Goal: Information Seeking & Learning: Check status

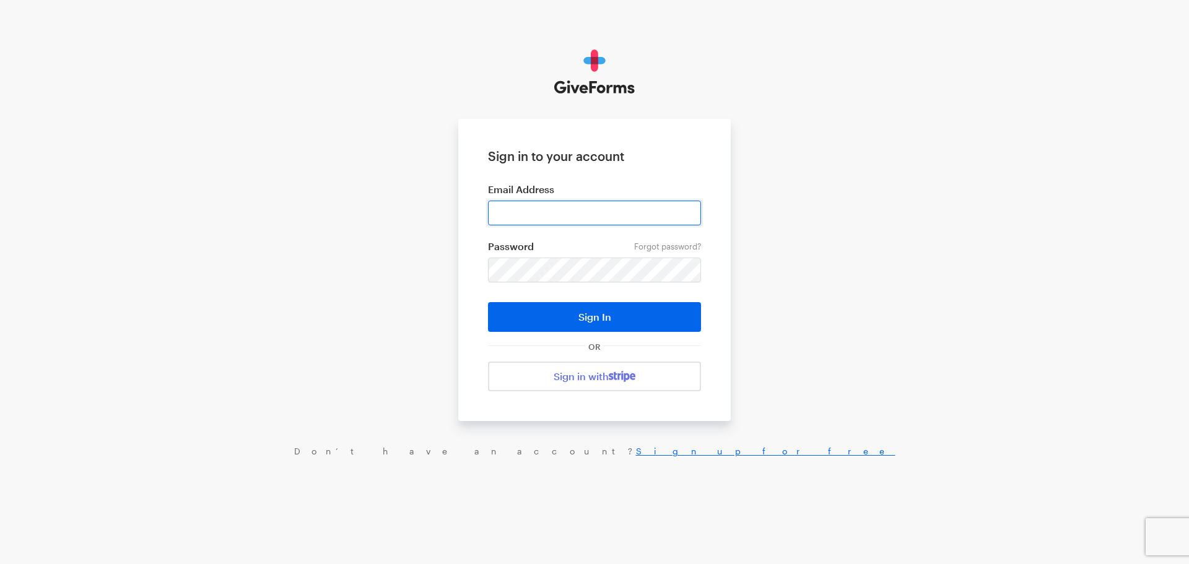
click at [511, 210] on input "email" at bounding box center [594, 213] width 213 height 25
type input "matt@riversidecommunity.cc"
click at [488, 302] on button "Sign In" at bounding box center [594, 317] width 213 height 30
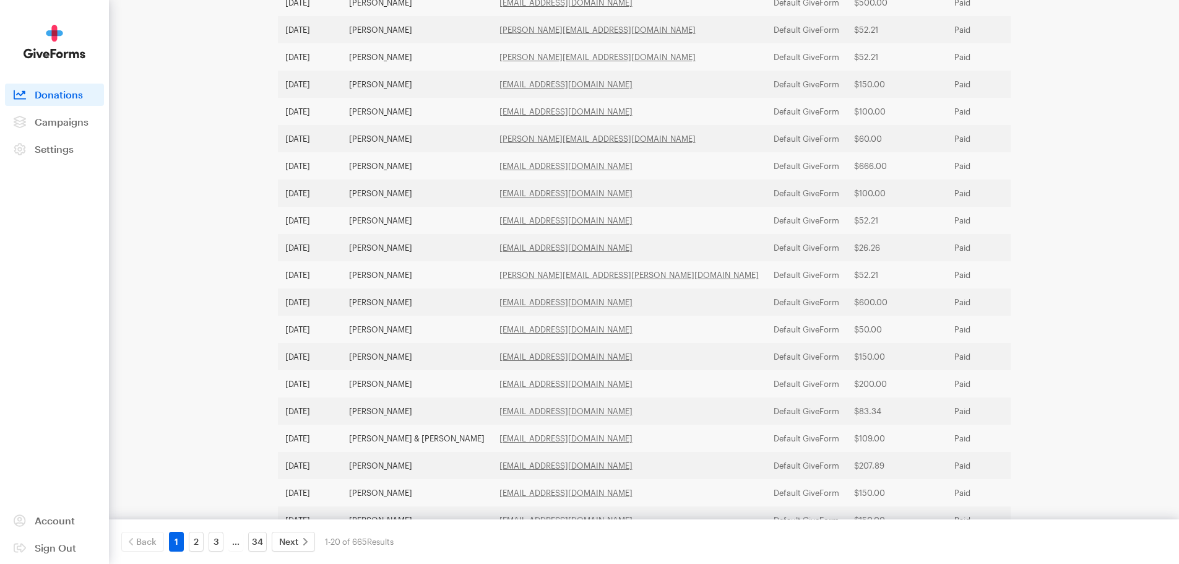
scroll to position [248, 0]
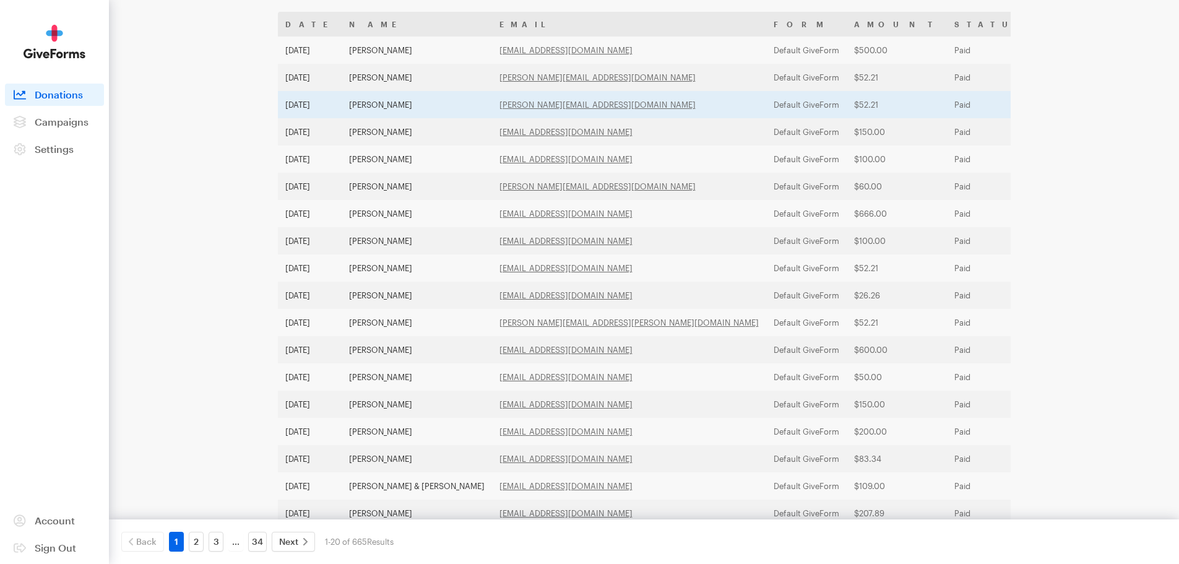
click at [373, 102] on td "Dana Herbert" at bounding box center [417, 104] width 150 height 27
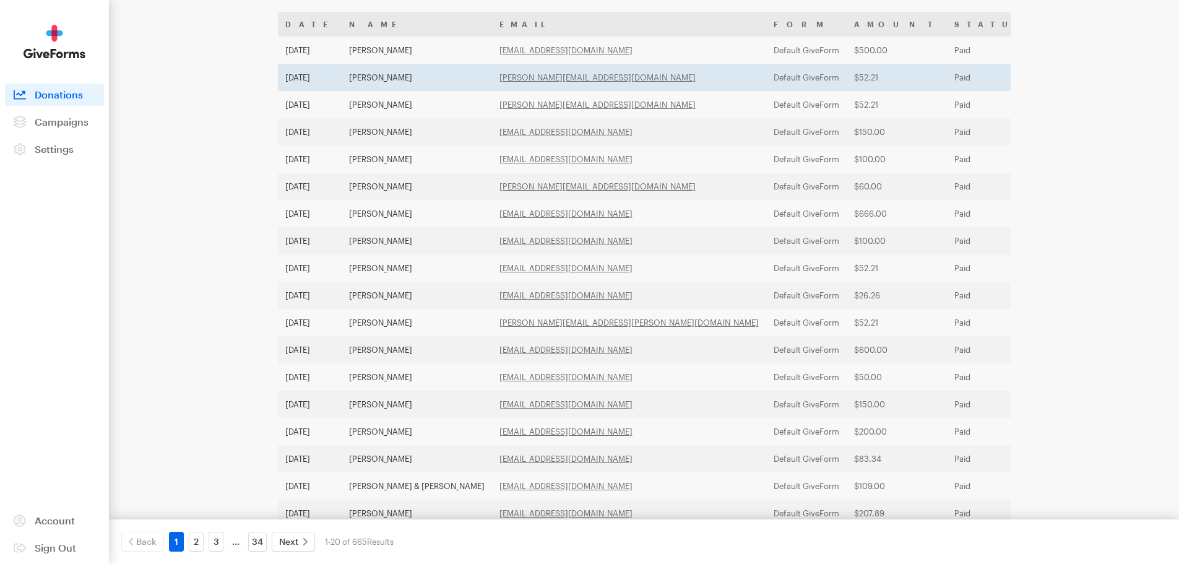
click at [389, 82] on td "Dana Herbert" at bounding box center [417, 77] width 150 height 27
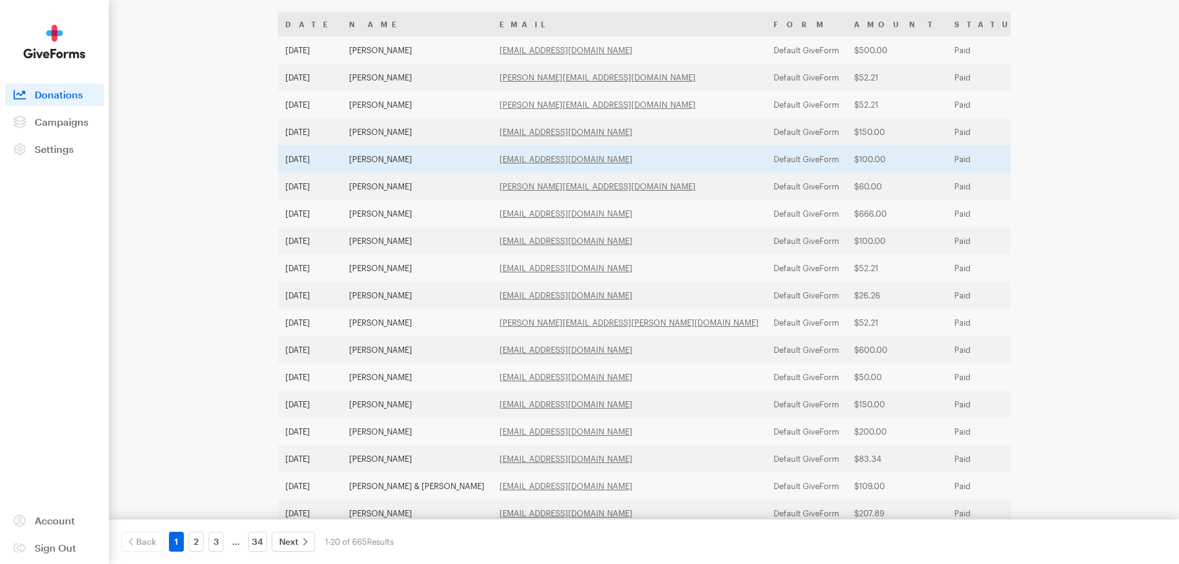
click at [385, 156] on td "Paul Schaeffer" at bounding box center [417, 158] width 150 height 27
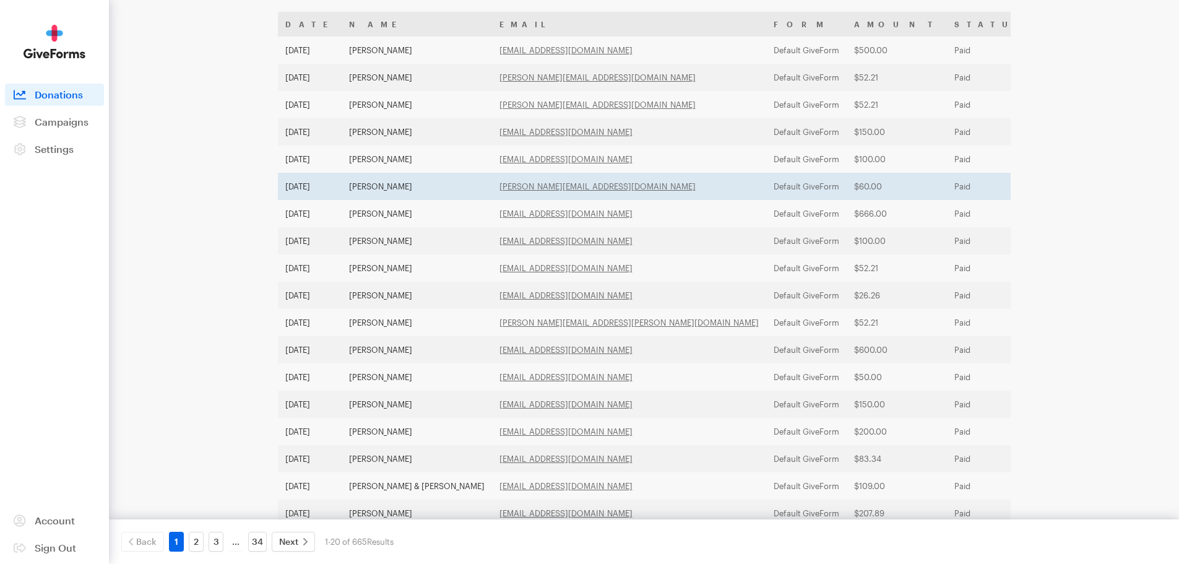
click at [382, 187] on td "[PERSON_NAME]" at bounding box center [417, 186] width 150 height 27
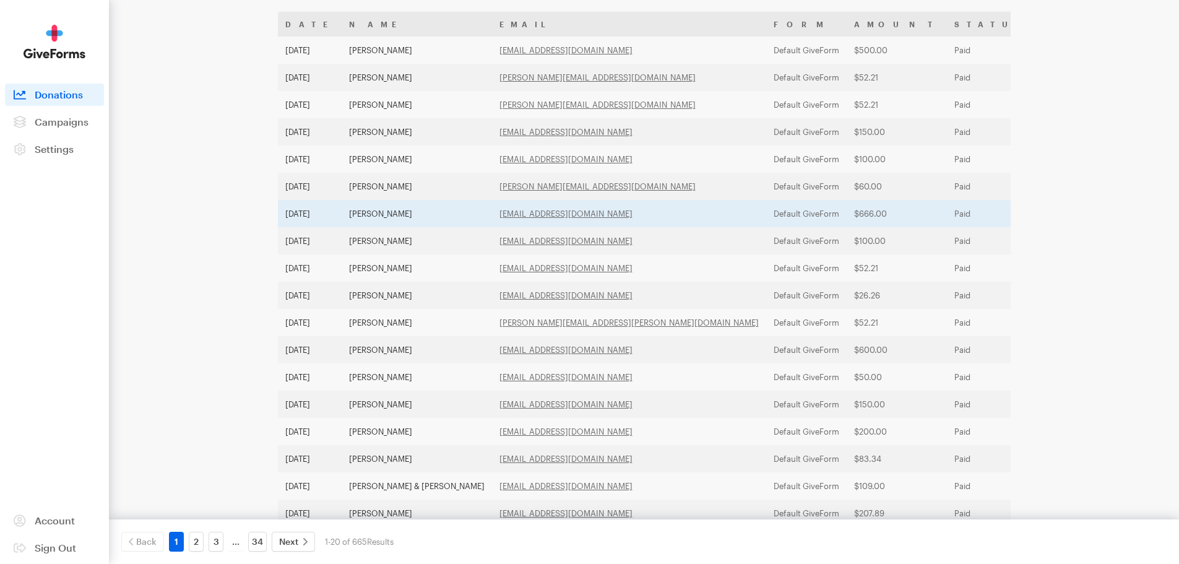
click at [407, 211] on td "Paul Schaeffer" at bounding box center [417, 213] width 150 height 27
